Goal: Use online tool/utility: Utilize a website feature to perform a specific function

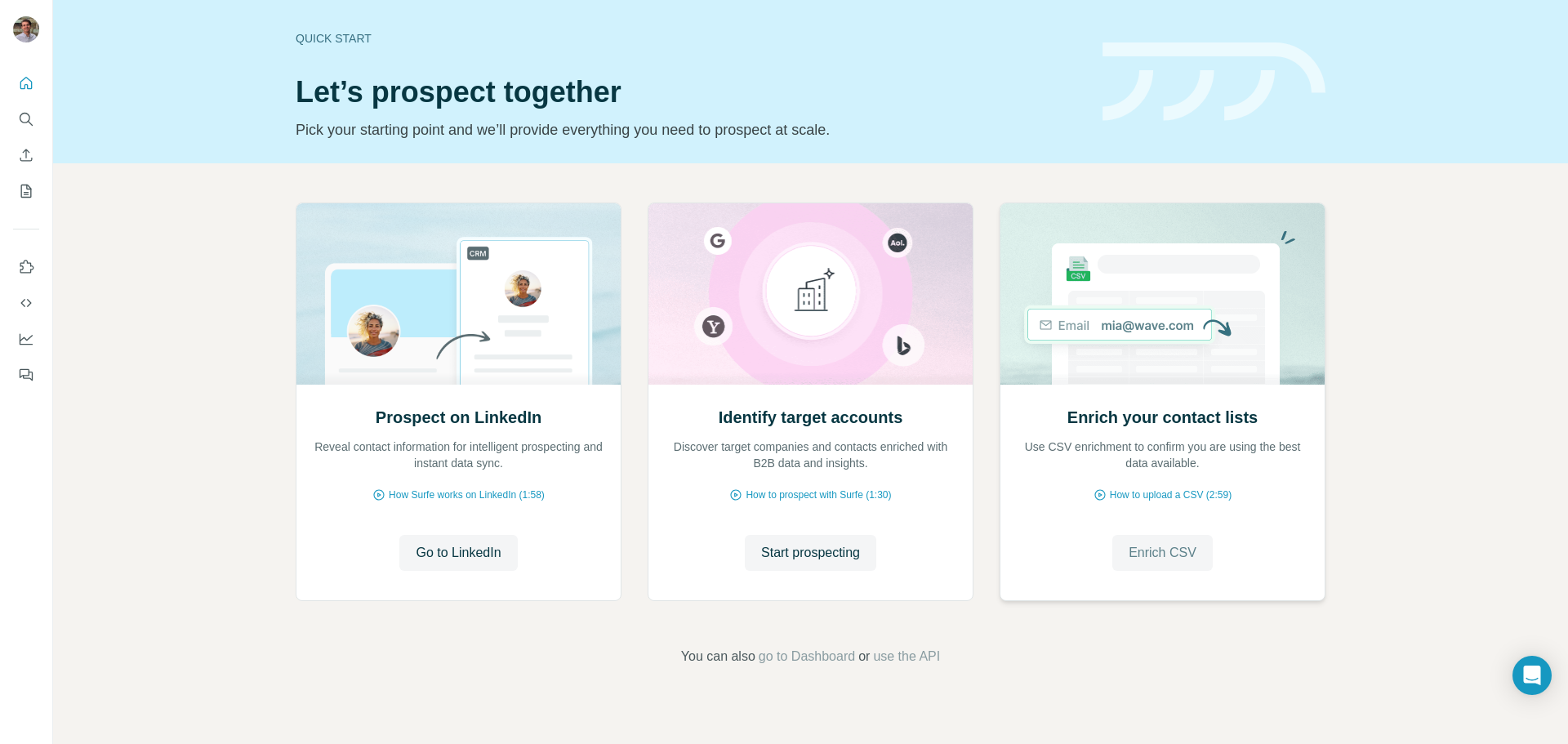
click at [1146, 562] on span "Enrich CSV" at bounding box center [1162, 553] width 68 height 20
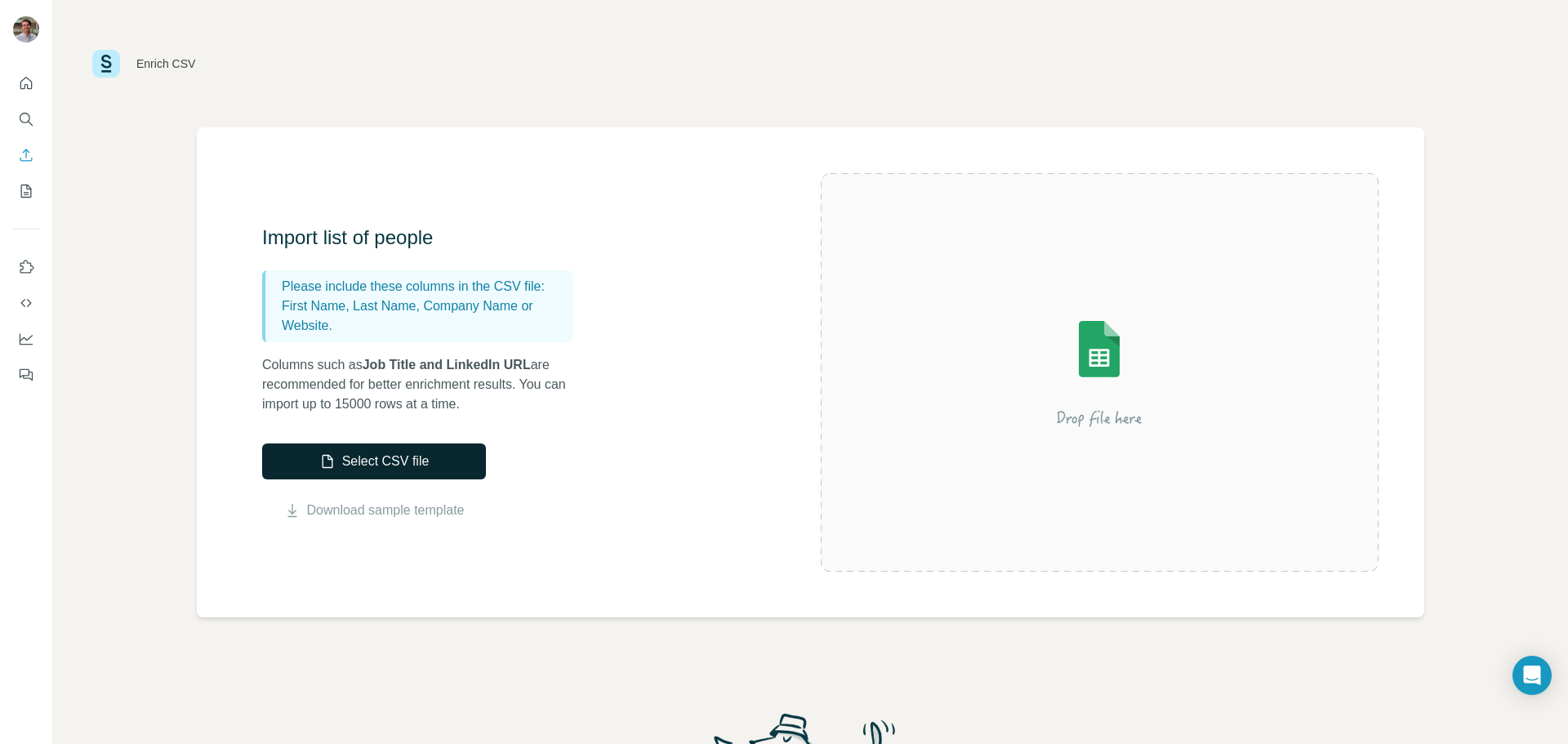
click at [352, 456] on button "Select CSV file" at bounding box center [374, 462] width 224 height 36
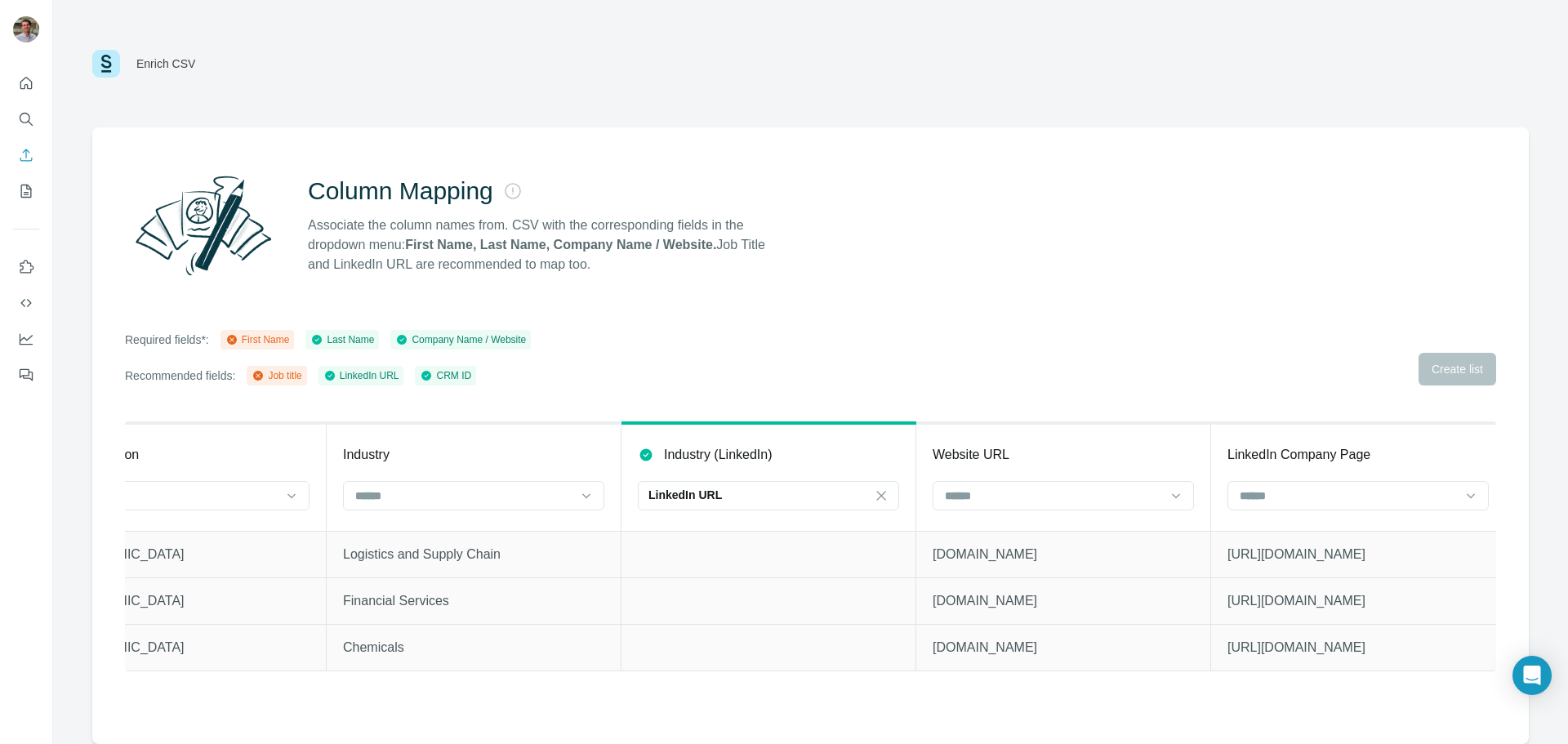
scroll to position [0, 2168]
click at [790, 501] on div "LinkedIn URL" at bounding box center [749, 495] width 221 height 16
click at [799, 457] on div "Industry (LinkedIn)" at bounding box center [759, 456] width 261 height 20
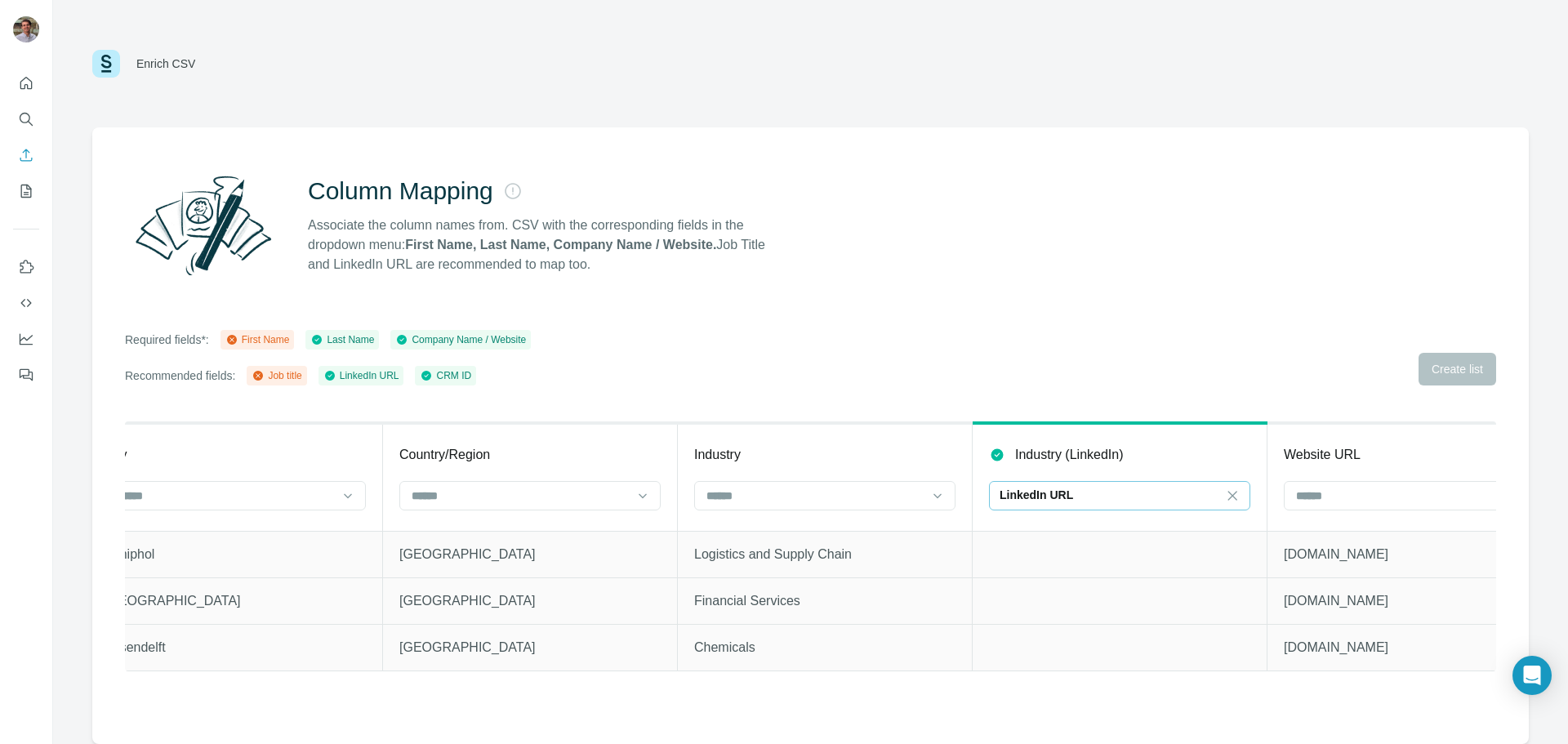
scroll to position [0, 2168]
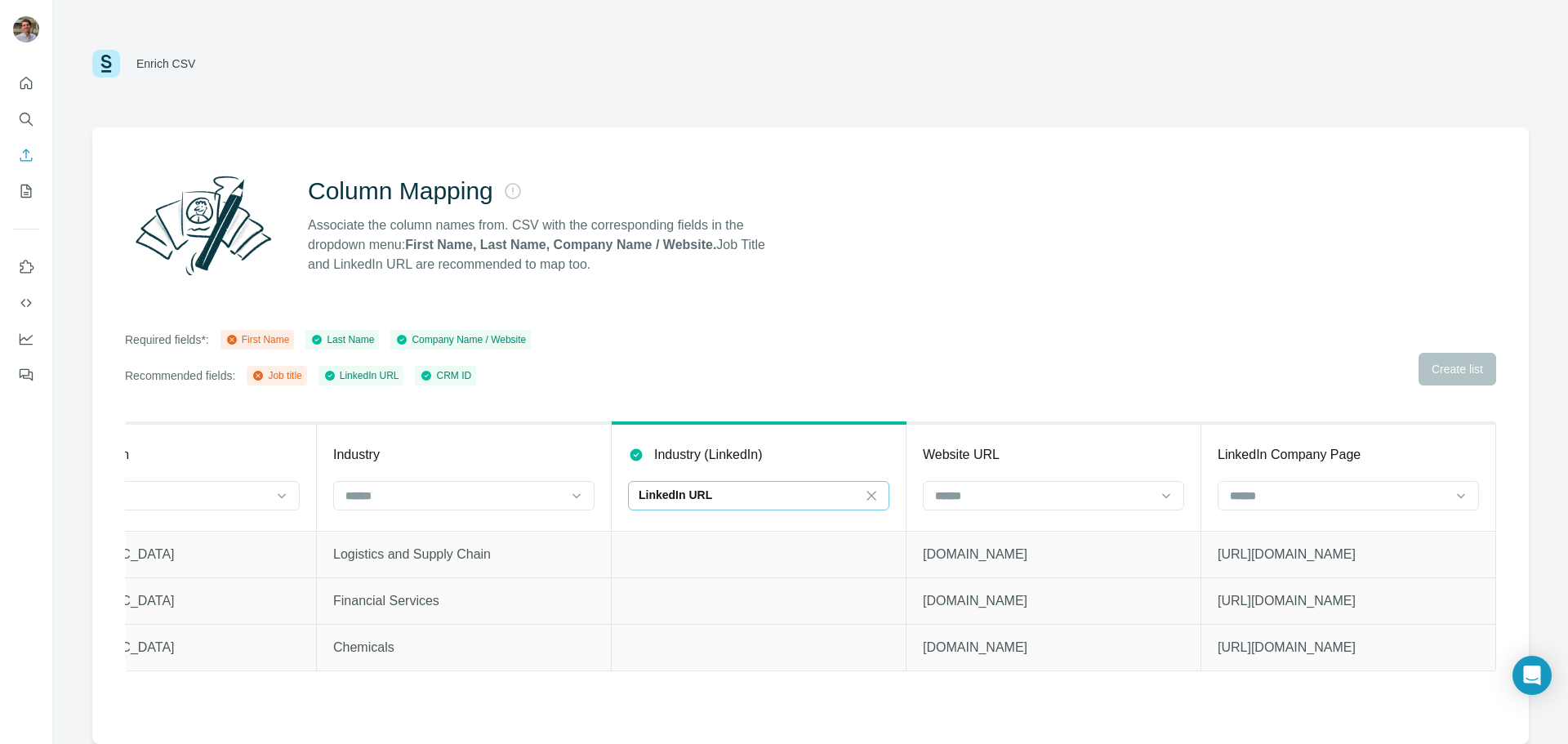
click at [757, 489] on div "LinkedIn URL" at bounding box center [749, 495] width 221 height 16
click at [796, 440] on th "Industry (LinkedIn) LinkedIn URL" at bounding box center [759, 477] width 295 height 107
click at [746, 494] on div "LinkedIn URL" at bounding box center [749, 495] width 221 height 16
click at [680, 603] on td at bounding box center [759, 601] width 295 height 47
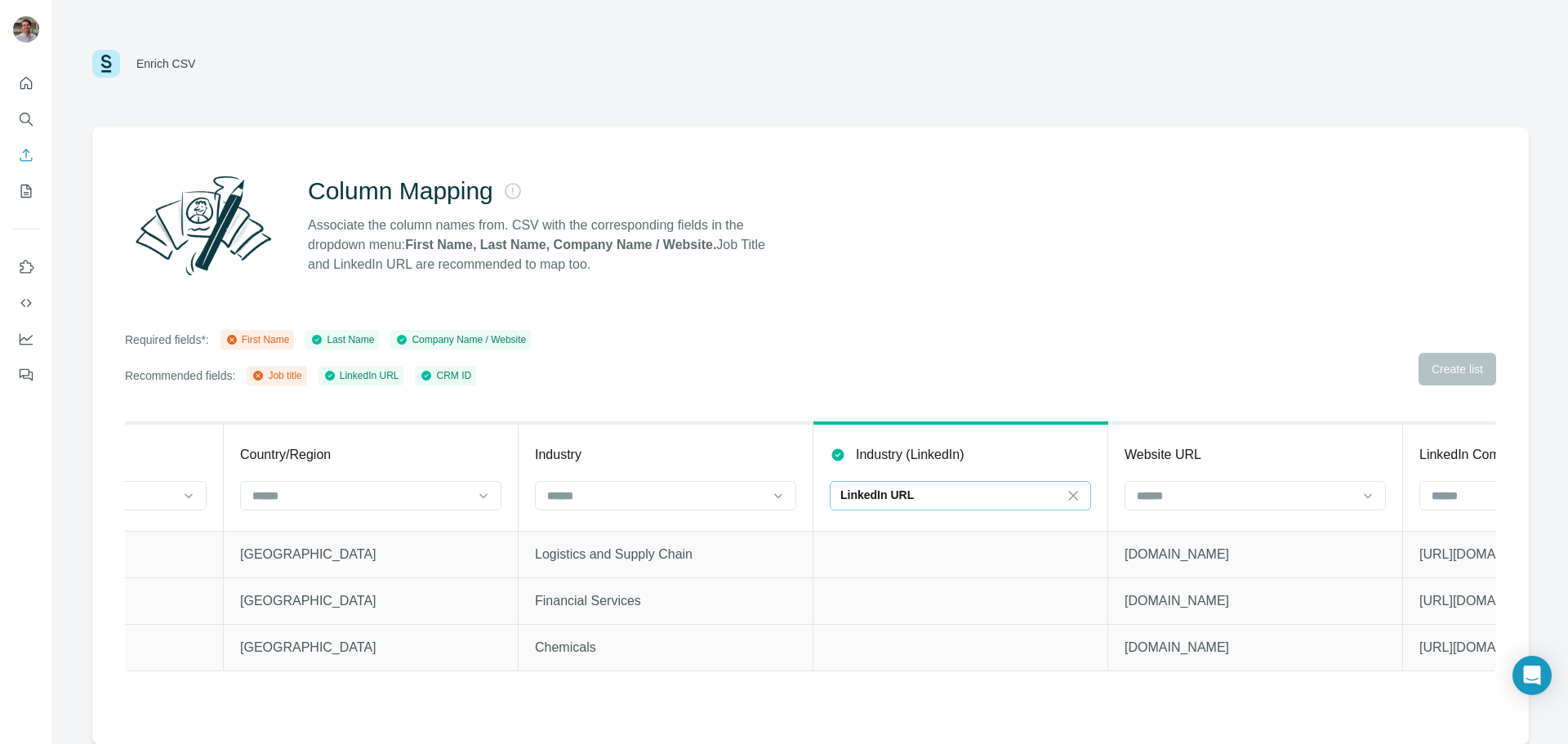
scroll to position [0, 1964]
click at [702, 494] on input at bounding box center [658, 496] width 221 height 18
click at [744, 419] on div "Column Mapping Associate the column names from. CSV with the corresponding fiel…" at bounding box center [810, 436] width 1437 height 617
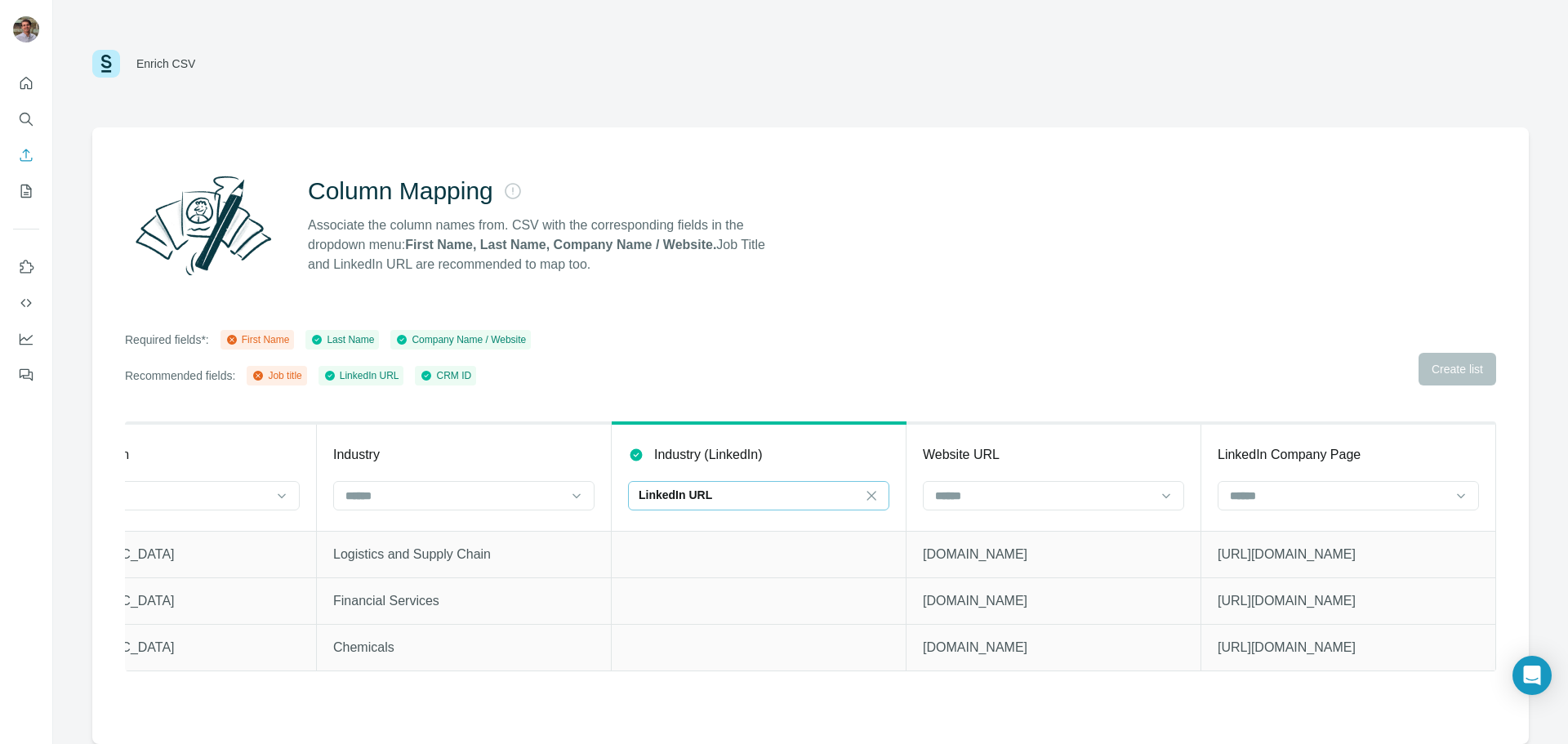
scroll to position [0, 0]
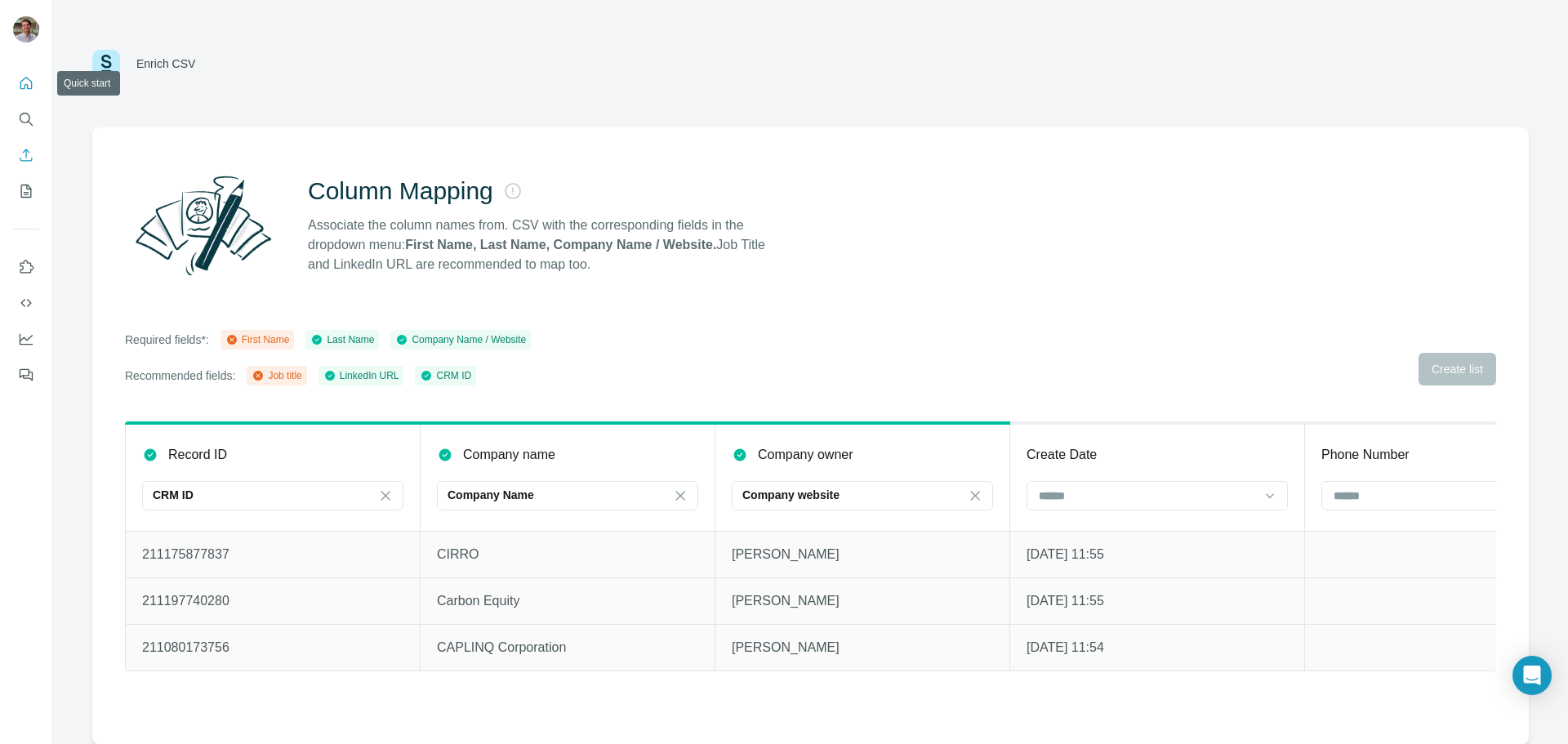
click at [30, 83] on icon "Quick start" at bounding box center [26, 84] width 16 height 16
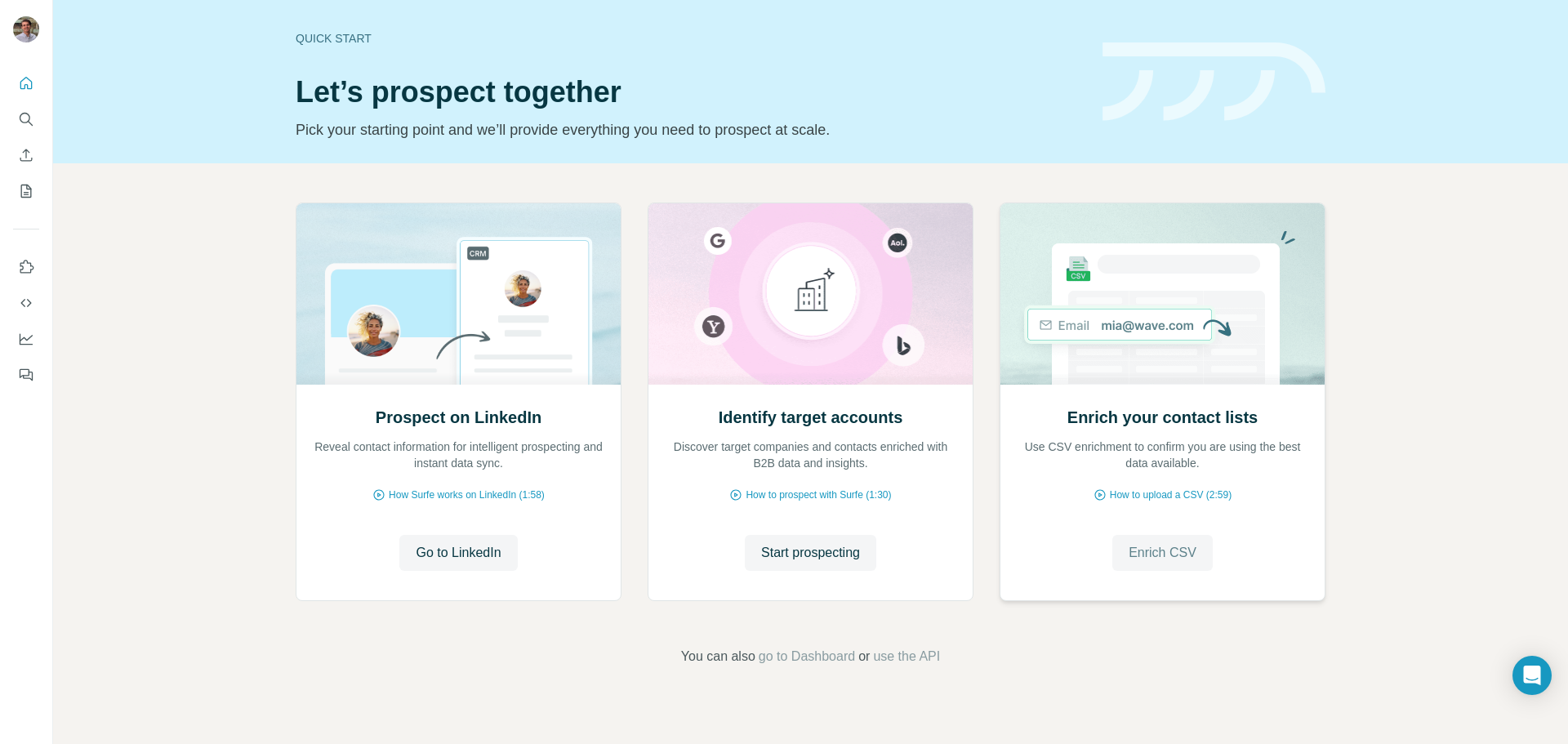
click at [1187, 551] on span "Enrich CSV" at bounding box center [1162, 553] width 68 height 20
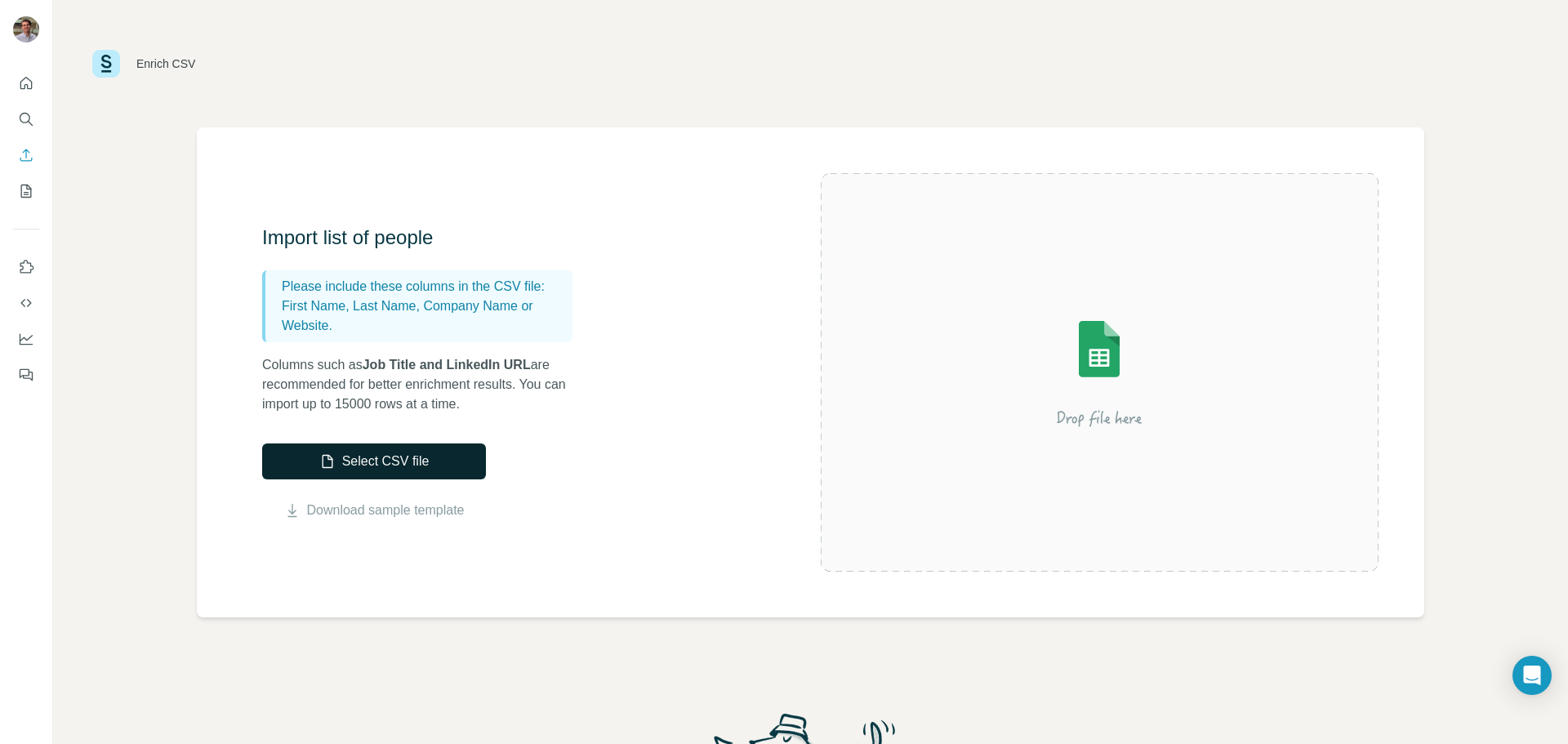
click at [385, 449] on button "Select CSV file" at bounding box center [374, 462] width 224 height 36
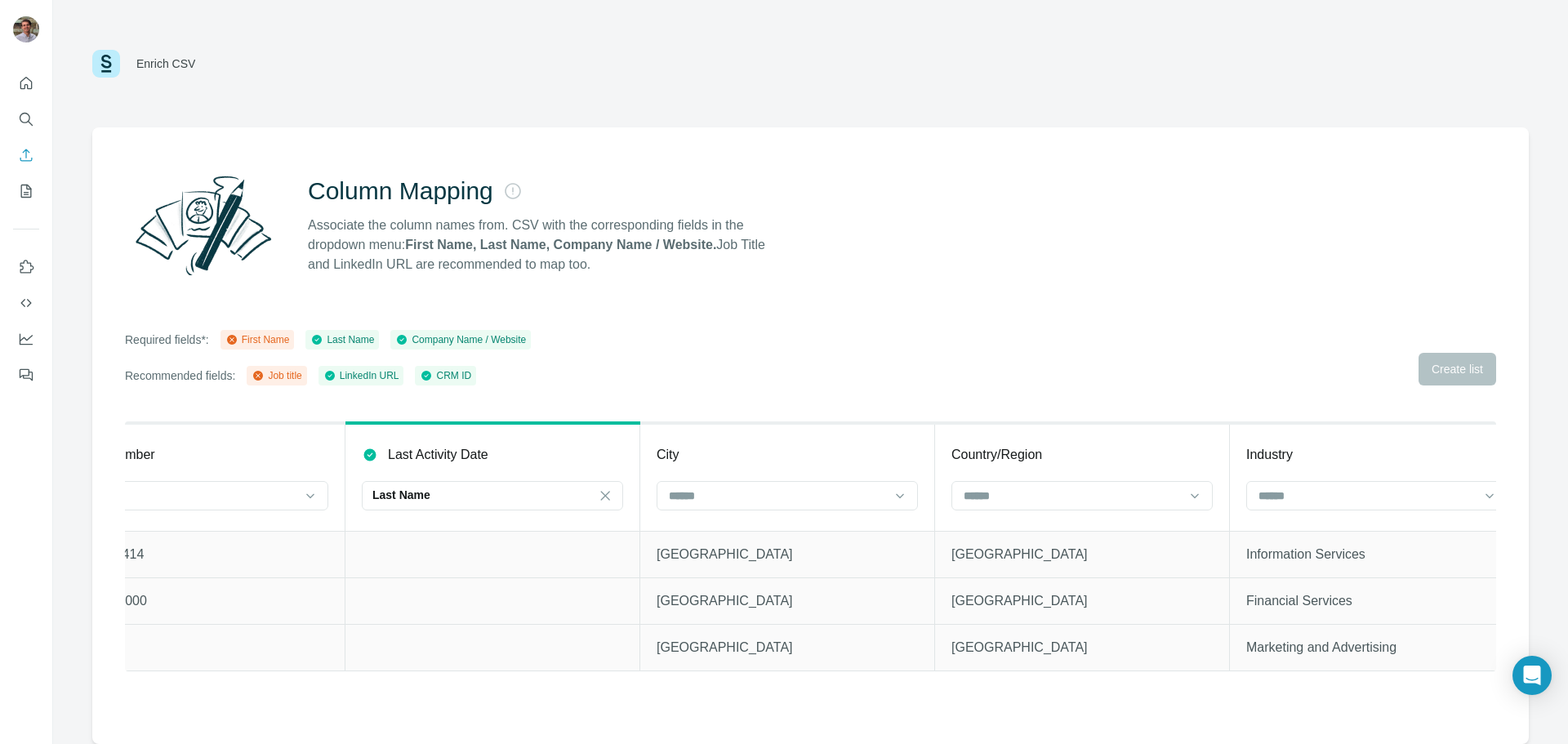
scroll to position [0, 1578]
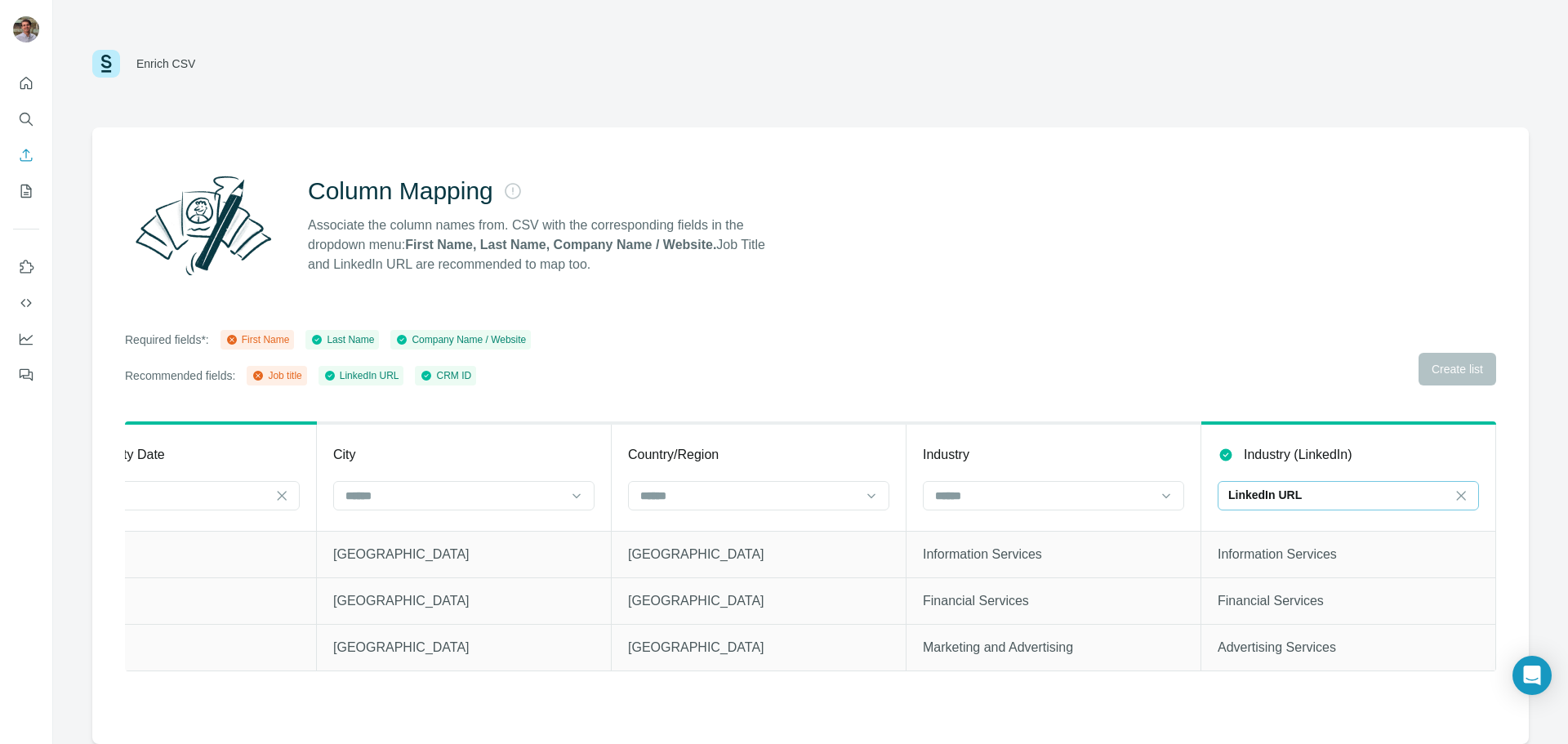
click at [1389, 501] on div "LinkedIn URL" at bounding box center [1338, 495] width 221 height 16
click at [1242, 382] on div "Required fields*: First Name Last Name Company Name / Website Recommended field…" at bounding box center [810, 358] width 1371 height 56
